Goal: Information Seeking & Learning: Learn about a topic

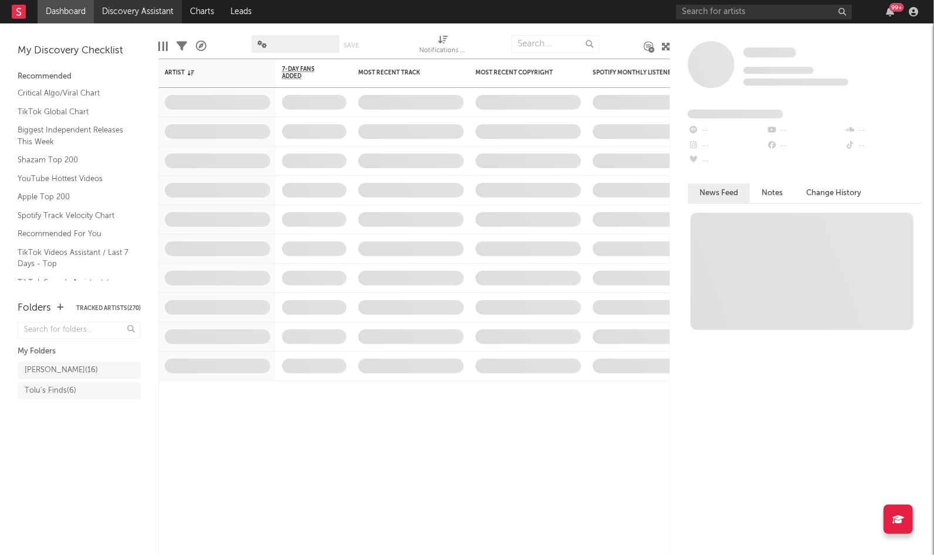
click at [162, 17] on link "Discovery Assistant" at bounding box center [138, 11] width 88 height 23
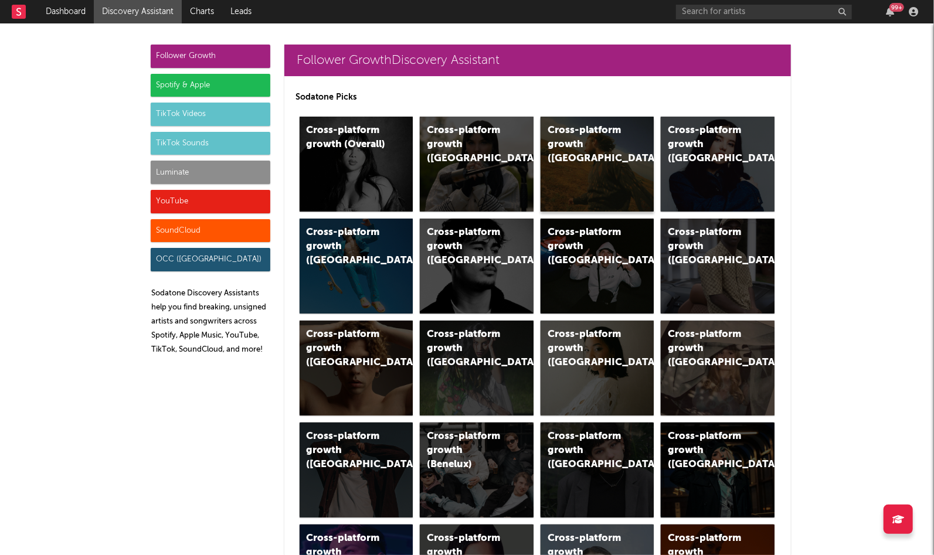
click at [591, 157] on div "Cross-platform growth ([GEOGRAPHIC_DATA])" at bounding box center [598, 164] width 114 height 95
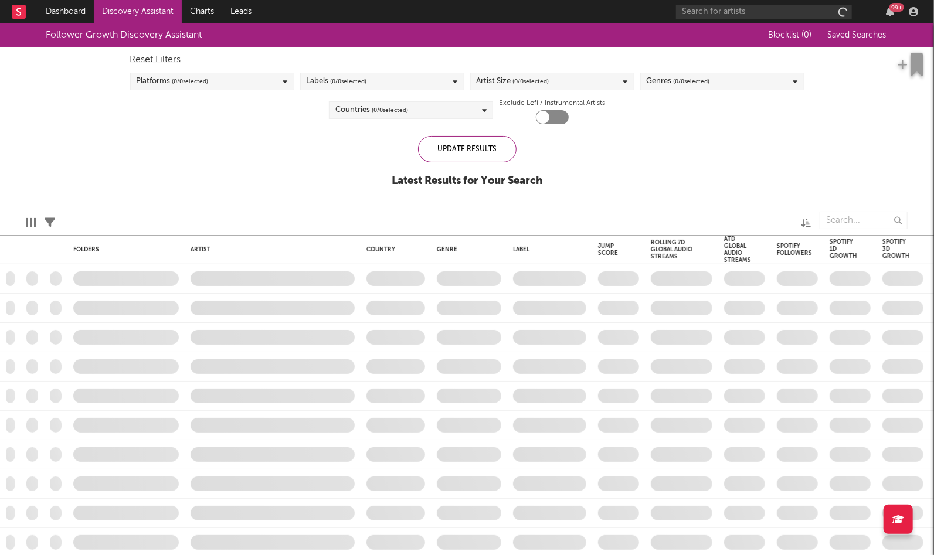
checkbox input "true"
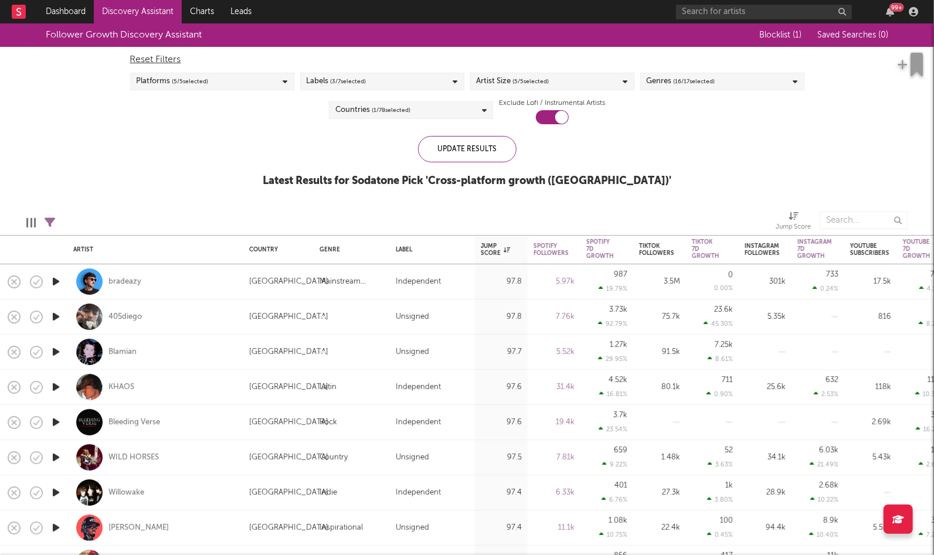
click at [57, 318] on icon "button" at bounding box center [56, 317] width 12 height 15
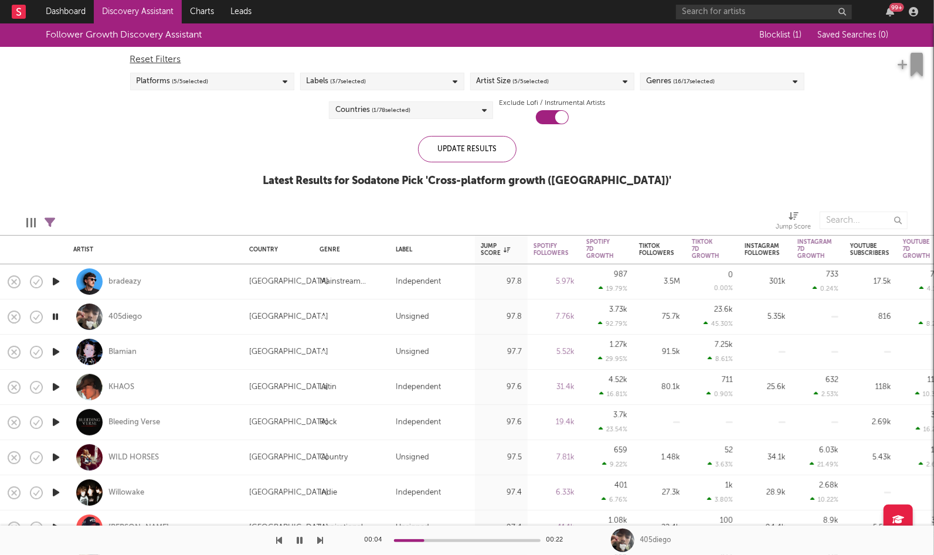
click at [57, 318] on icon "button" at bounding box center [55, 317] width 11 height 15
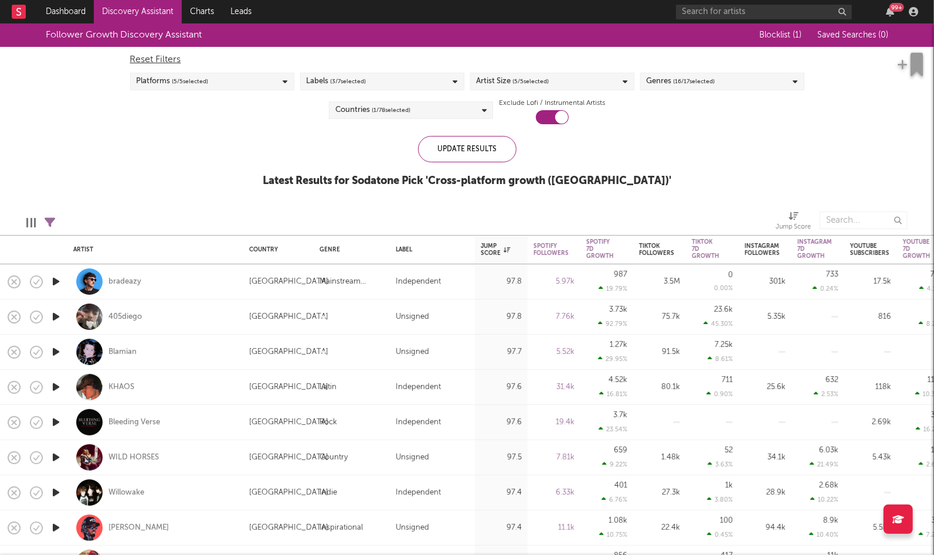
click at [510, 83] on div "Artist Size ( 5 / 5 selected)" at bounding box center [513, 81] width 73 height 14
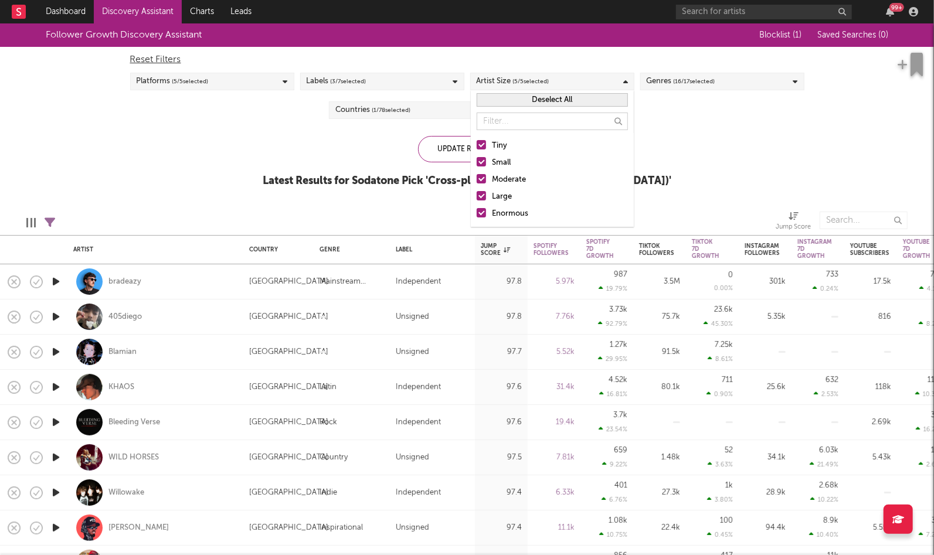
click at [506, 180] on div "Moderate" at bounding box center [560, 180] width 136 height 14
click at [477, 180] on input "Moderate" at bounding box center [477, 180] width 0 height 14
click at [506, 194] on div "Large" at bounding box center [560, 197] width 136 height 14
click at [477, 194] on input "Large" at bounding box center [477, 197] width 0 height 14
click at [503, 210] on div "Enormous" at bounding box center [560, 214] width 136 height 14
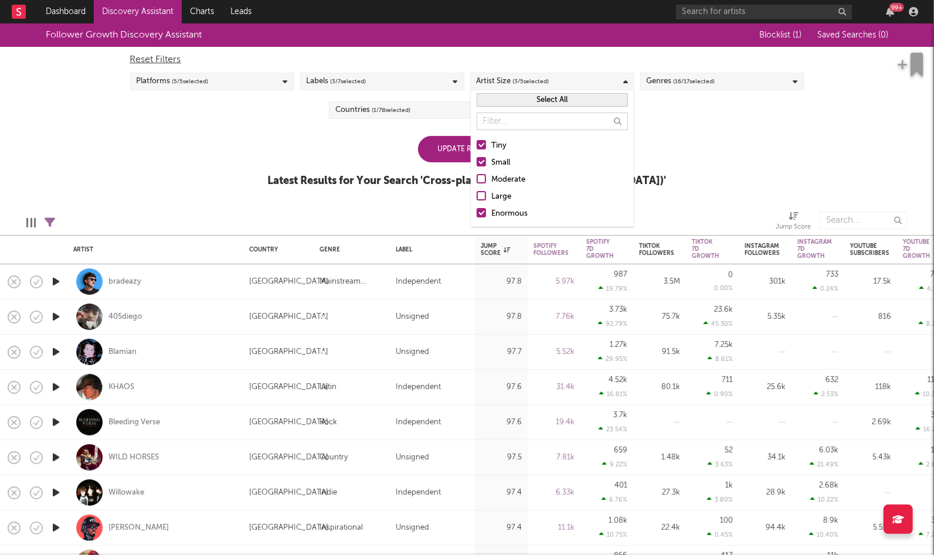
click at [477, 210] on input "Enormous" at bounding box center [477, 214] width 0 height 14
click at [415, 211] on div "Edit Columns Filters ( 11 filters active) Jump Score" at bounding box center [467, 217] width 934 height 35
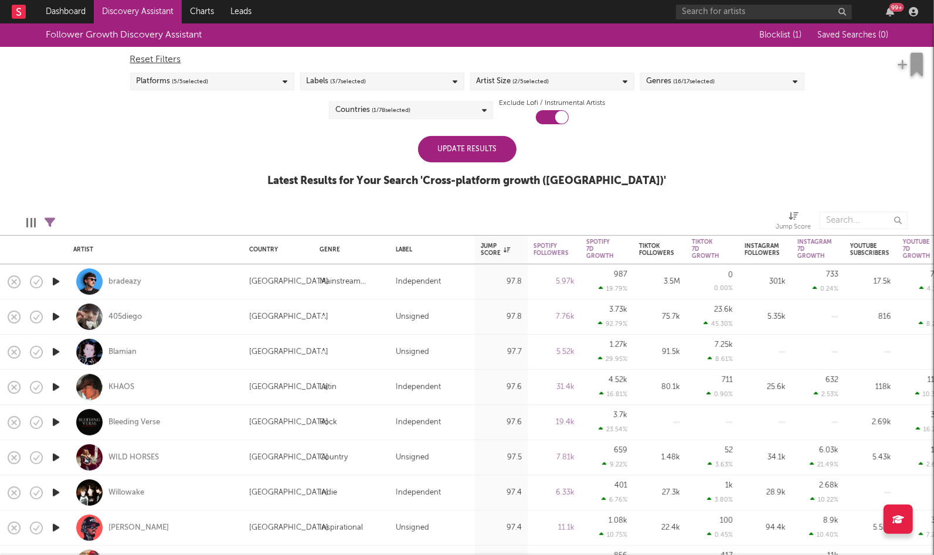
click at [447, 157] on div "Update Results" at bounding box center [467, 149] width 99 height 26
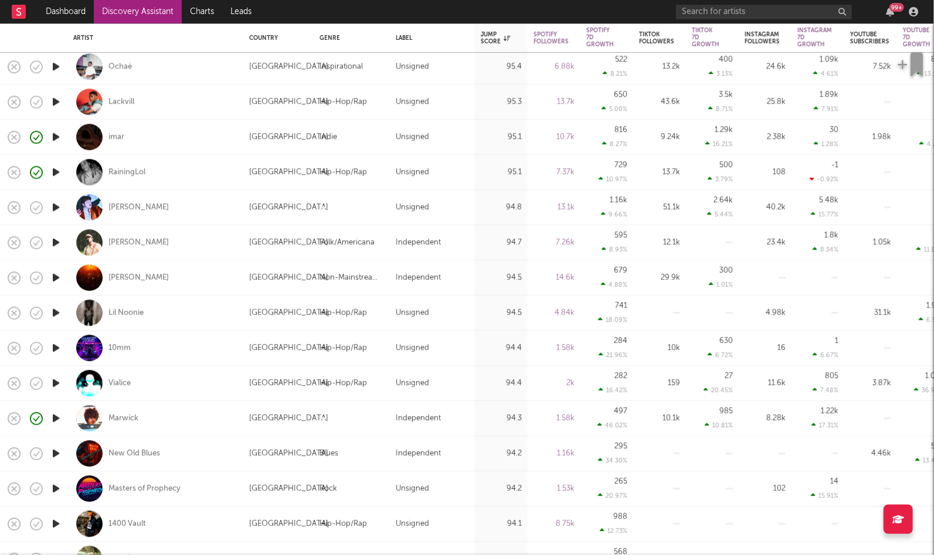
click at [56, 386] on icon "button" at bounding box center [56, 383] width 12 height 15
click at [427, 542] on div "00:01 00:29" at bounding box center [467, 540] width 205 height 29
click at [430, 538] on div "00:02 00:29" at bounding box center [467, 540] width 205 height 29
click at [430, 540] on div at bounding box center [467, 541] width 147 height 3
click at [54, 386] on icon "button" at bounding box center [55, 383] width 11 height 15
